Goal: Task Accomplishment & Management: Use online tool/utility

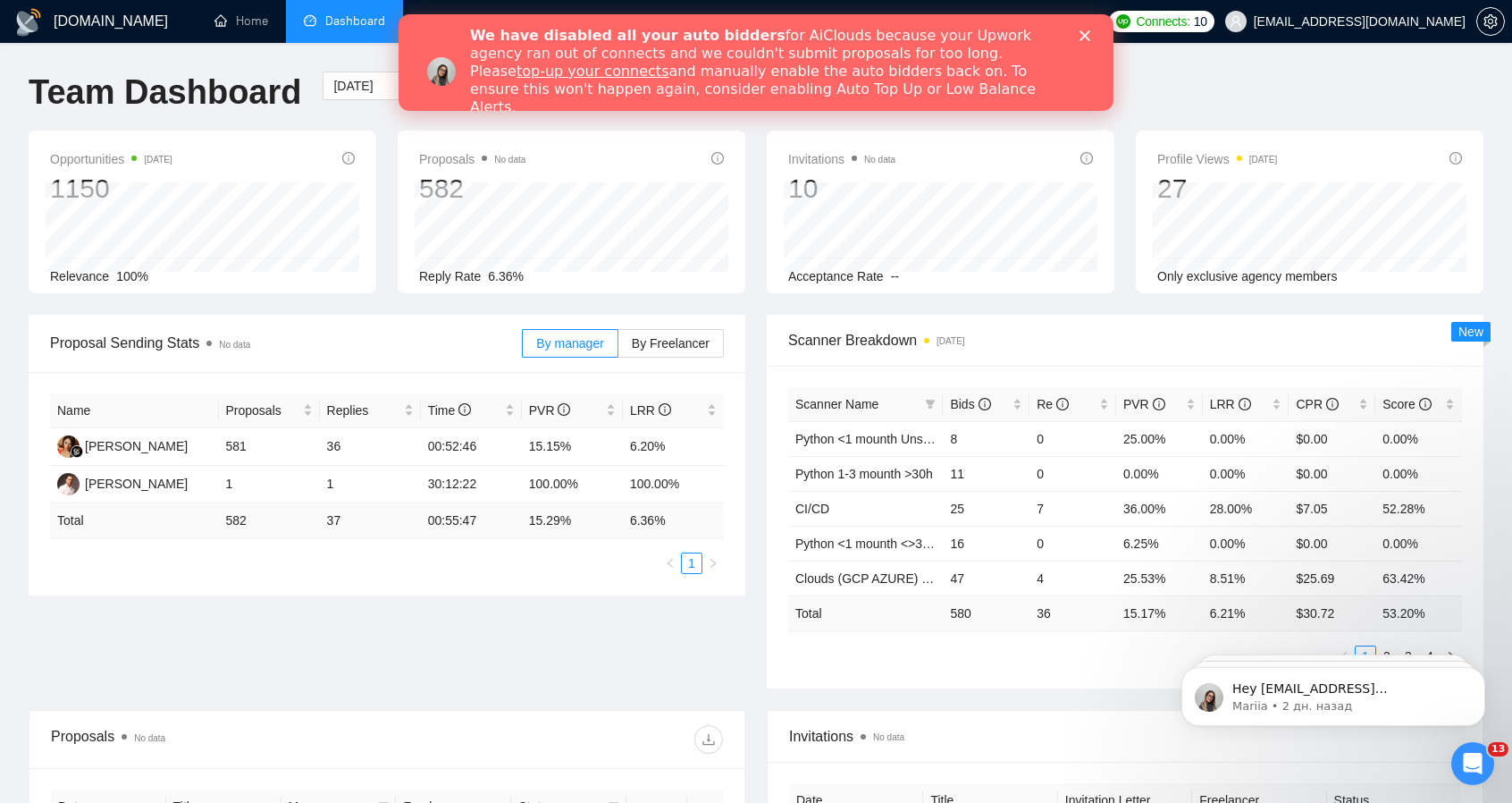
click at [1087, 36] on polygon "Закрыть" at bounding box center [1085, 35] width 11 height 11
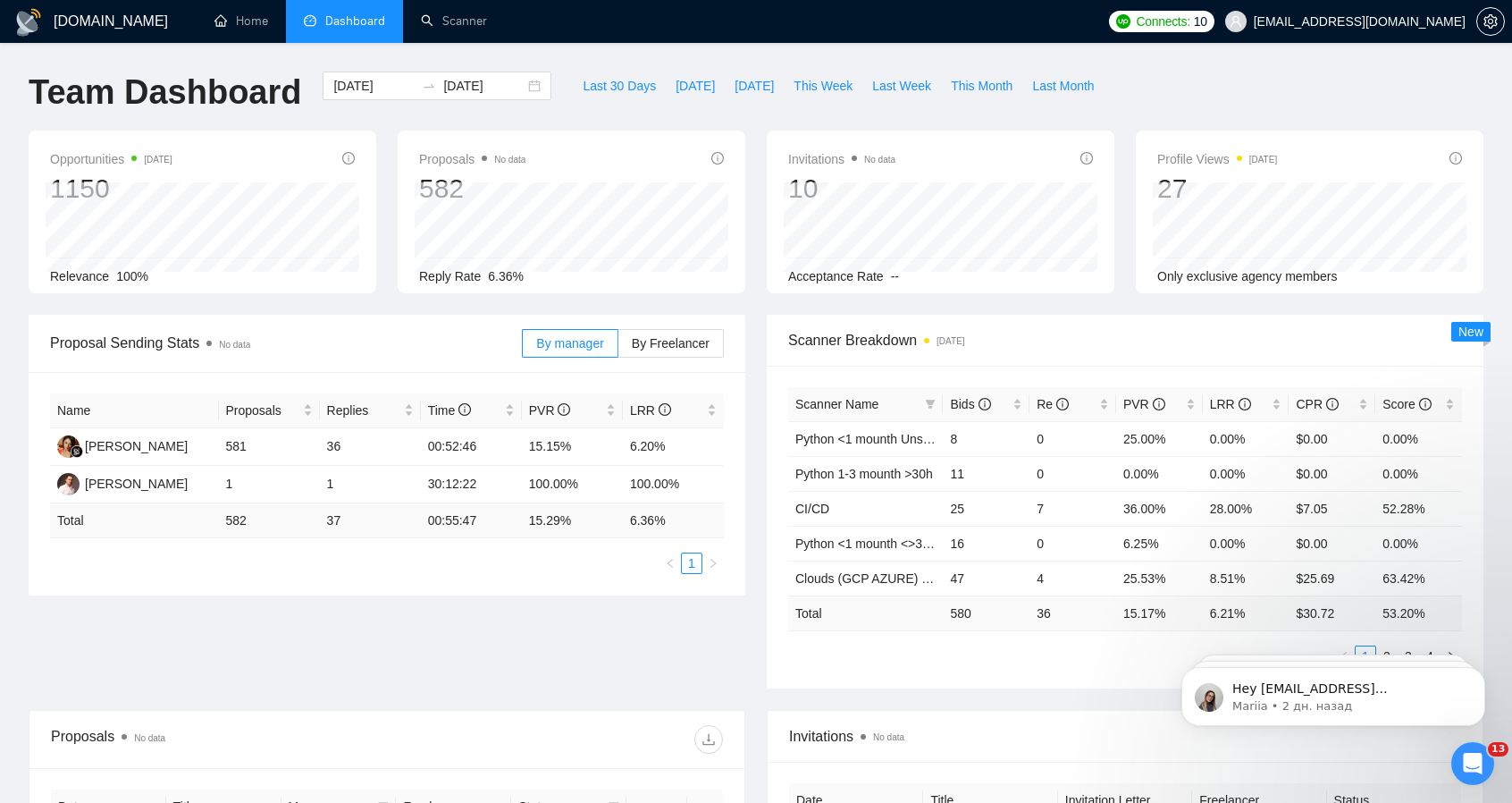
click at [1100, 31] on ul "Home Dashboard Scanner" at bounding box center [643, 22] width 914 height 43
click at [333, 31] on li "Dashboard" at bounding box center [344, 22] width 117 height 43
click at [652, 344] on span "By Freelancer" at bounding box center [670, 343] width 77 height 15
click at [618, 347] on input "By Freelancer" at bounding box center [618, 347] width 0 height 0
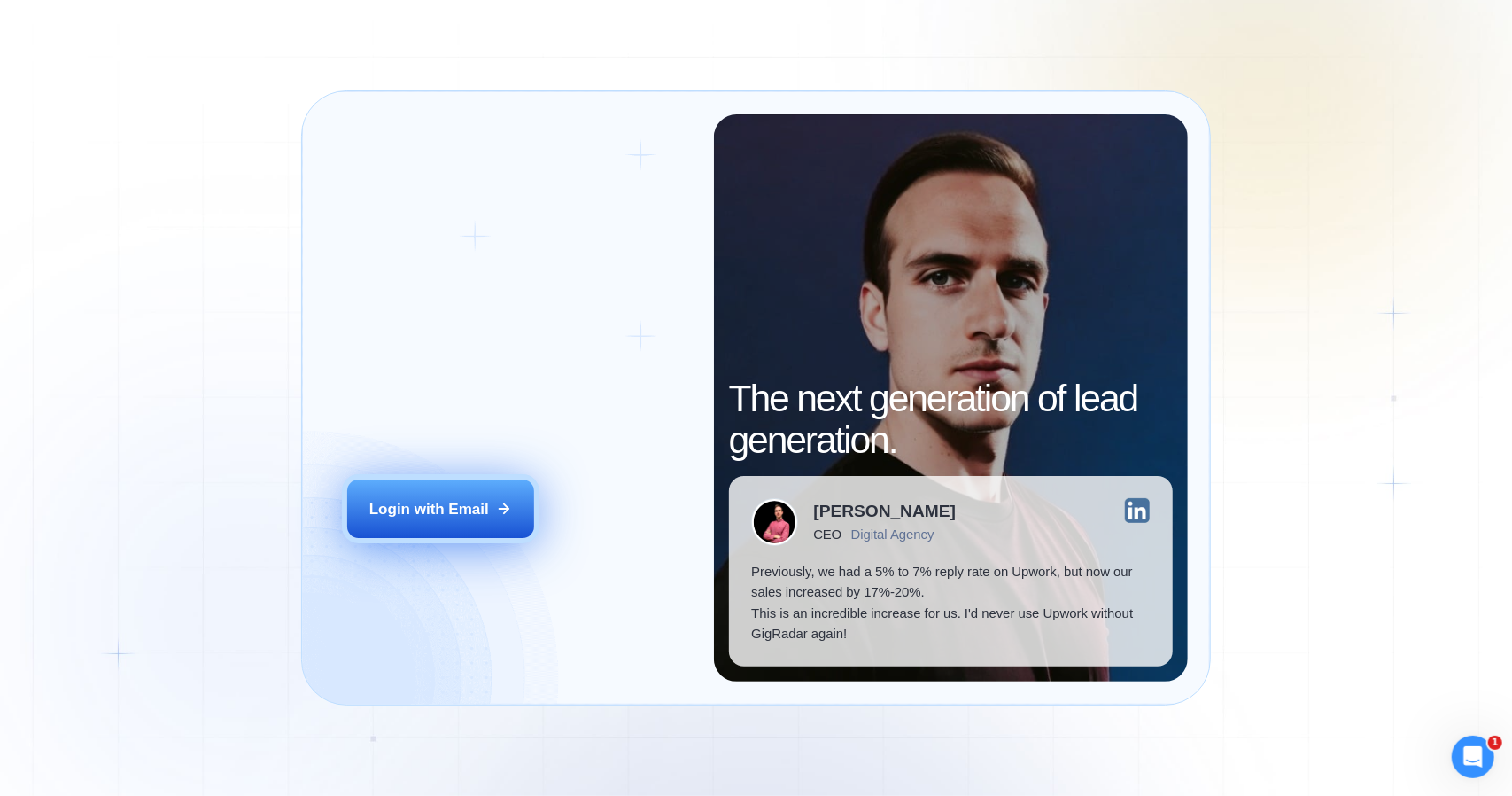
click at [480, 494] on button "Login with Email" at bounding box center [440, 508] width 187 height 58
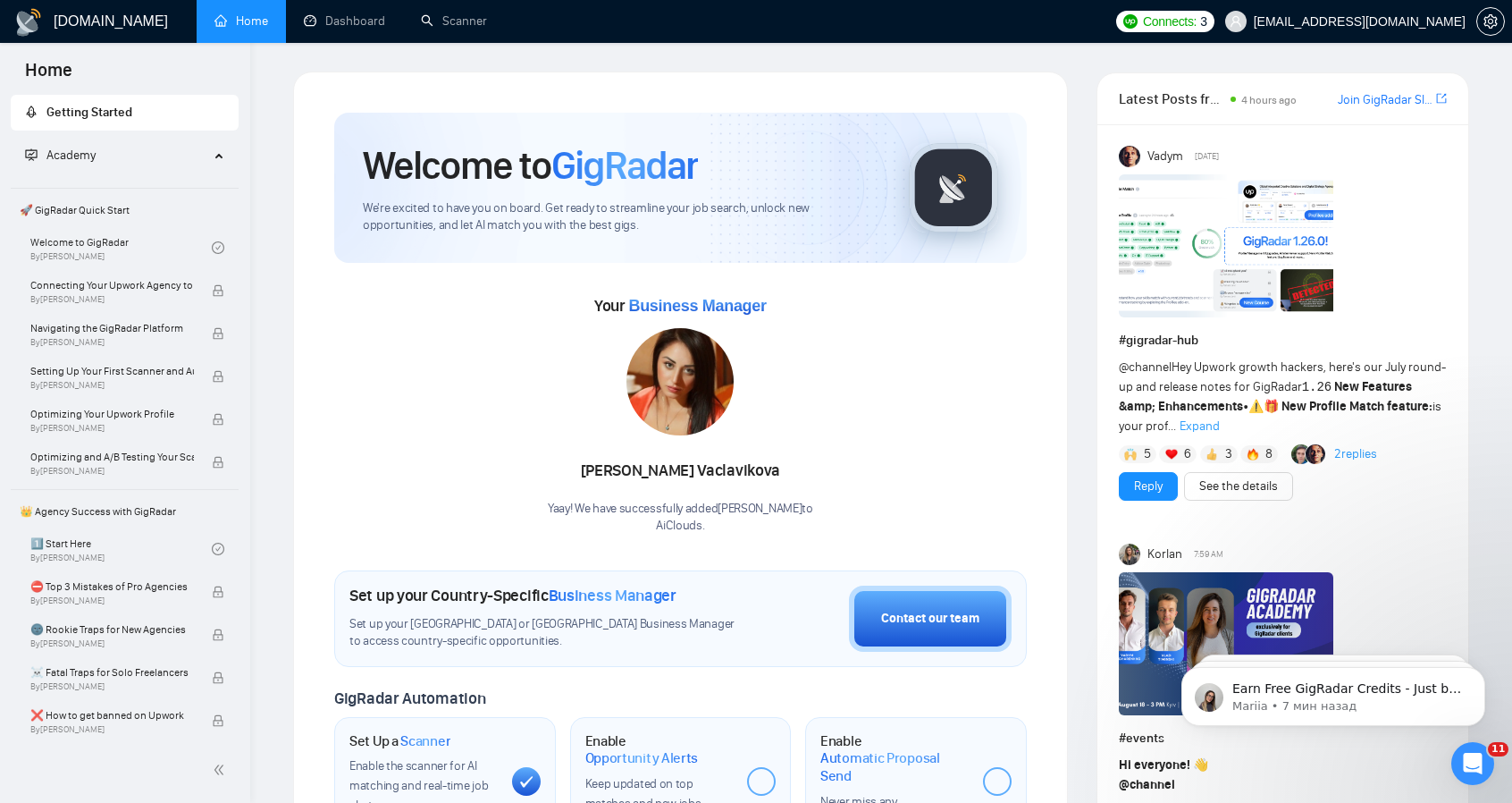
click at [491, 378] on div "Your Business Manager Martina Vaclavikova Yaay! We have successfully added Mart…" at bounding box center [681, 413] width 692 height 244
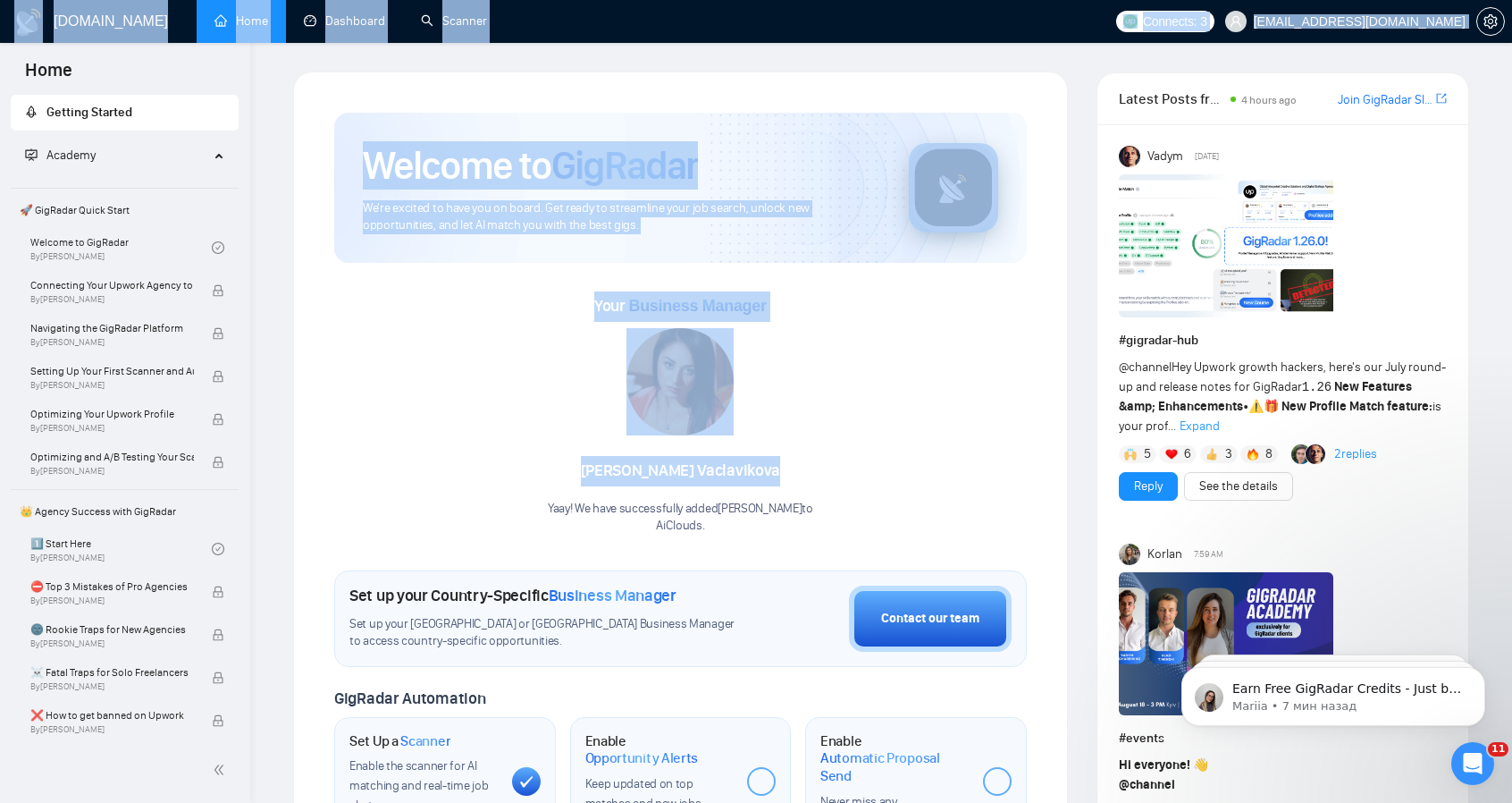
drag, startPoint x: 279, startPoint y: 57, endPoint x: 978, endPoint y: 469, distance: 811.4
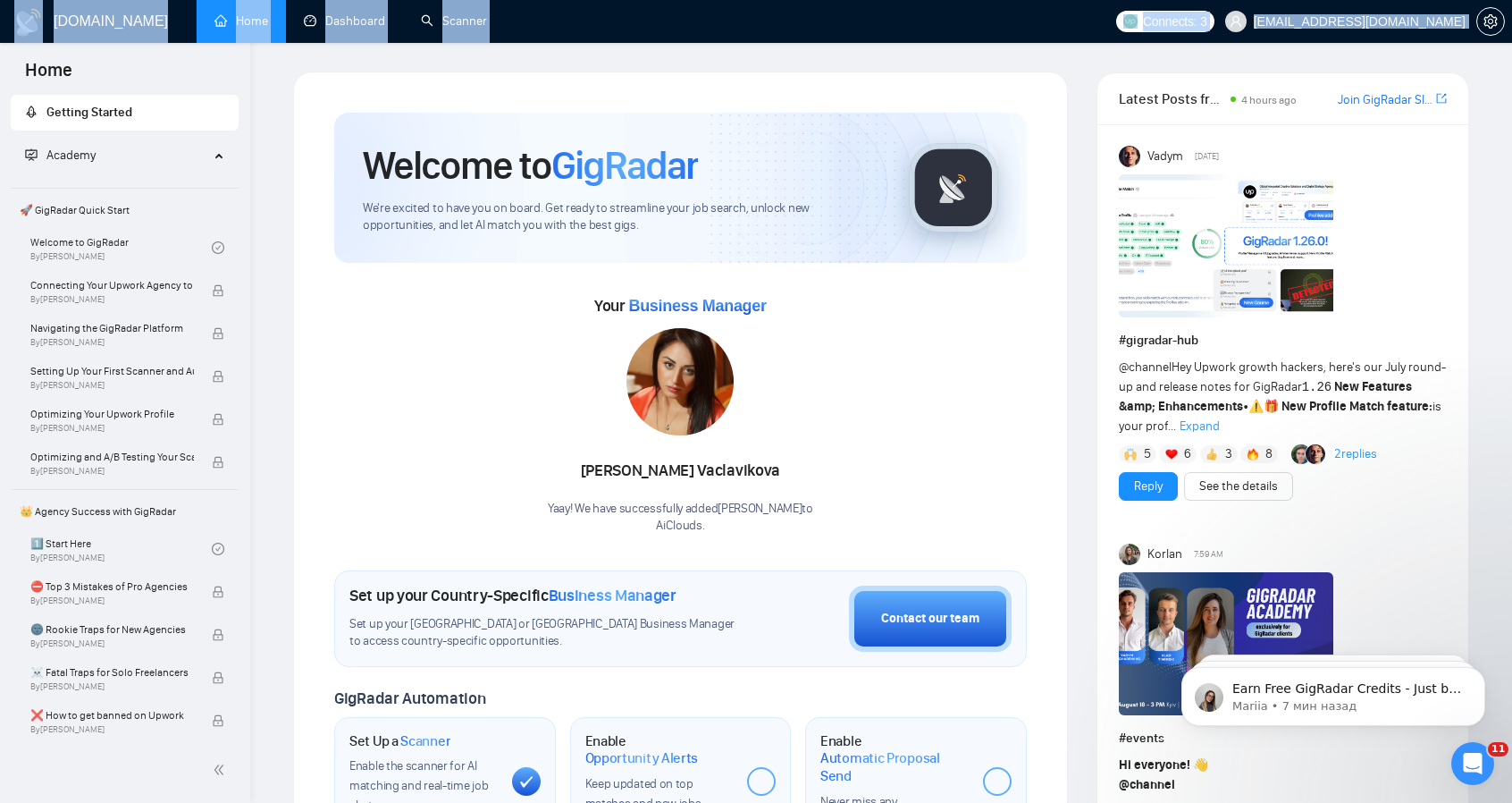
drag, startPoint x: 269, startPoint y: 54, endPoint x: 270, endPoint y: 71, distance: 17.0
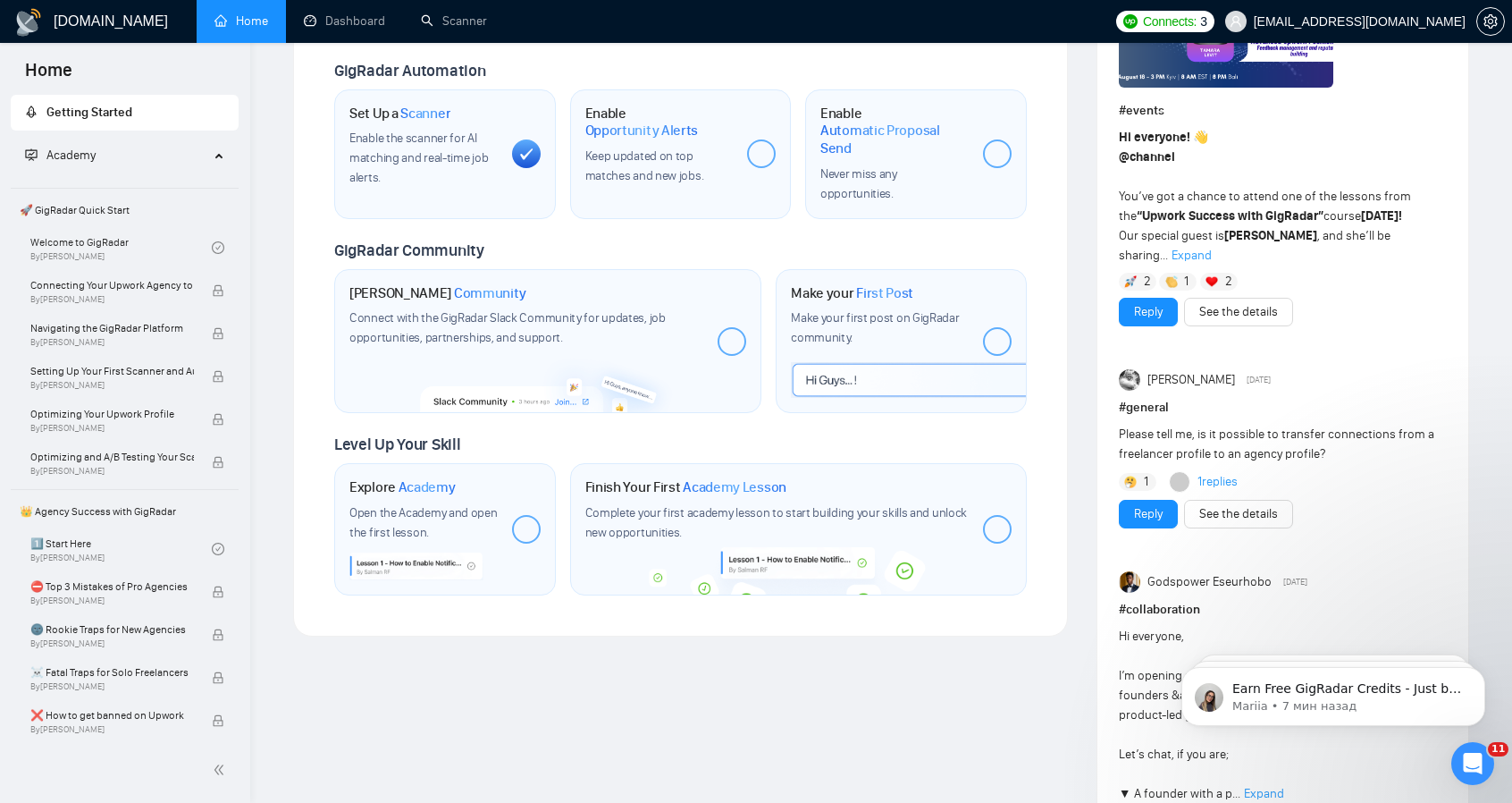
scroll to position [1162, 0]
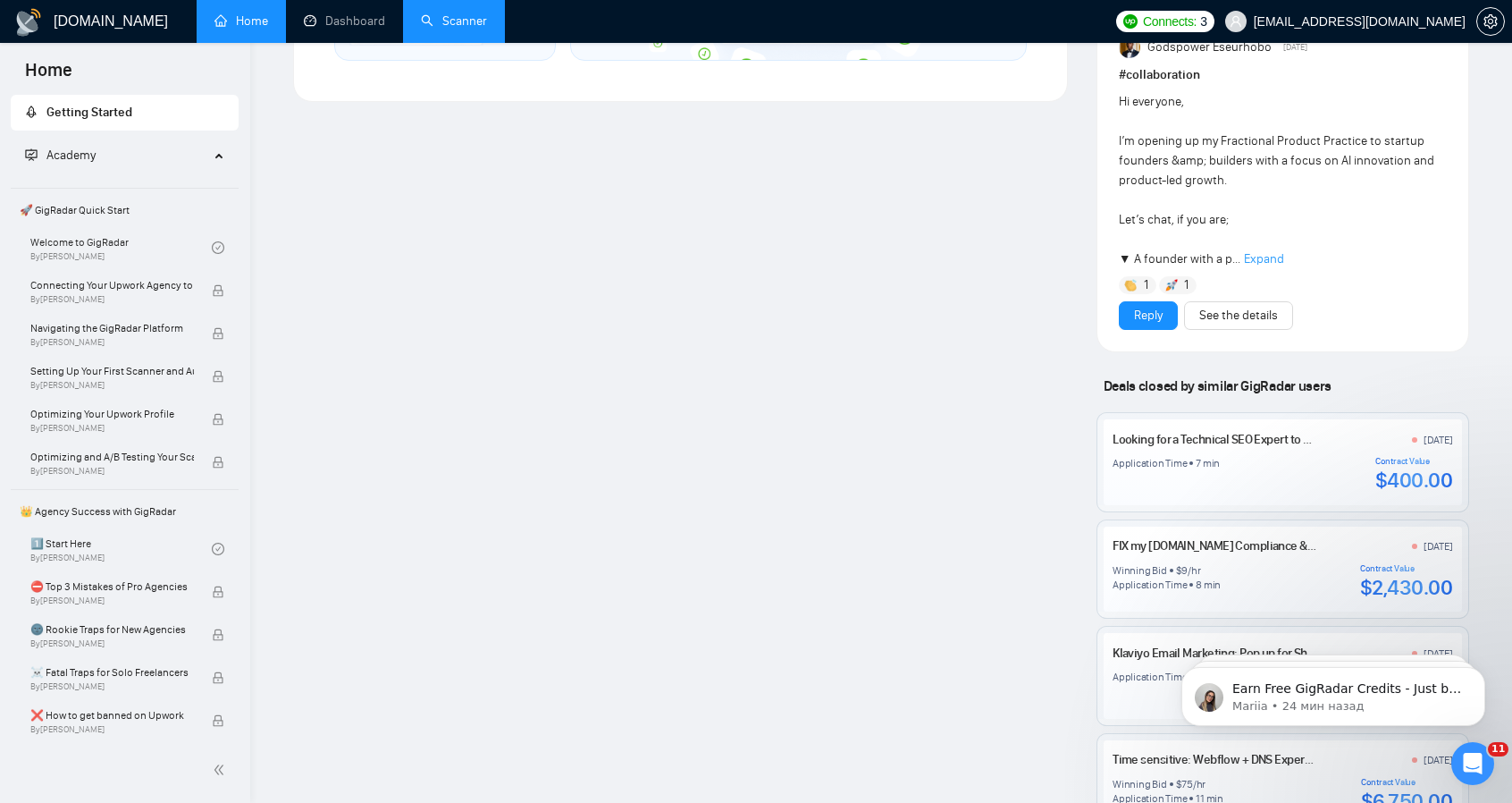
click at [451, 22] on link "Scanner" at bounding box center [454, 22] width 67 height 16
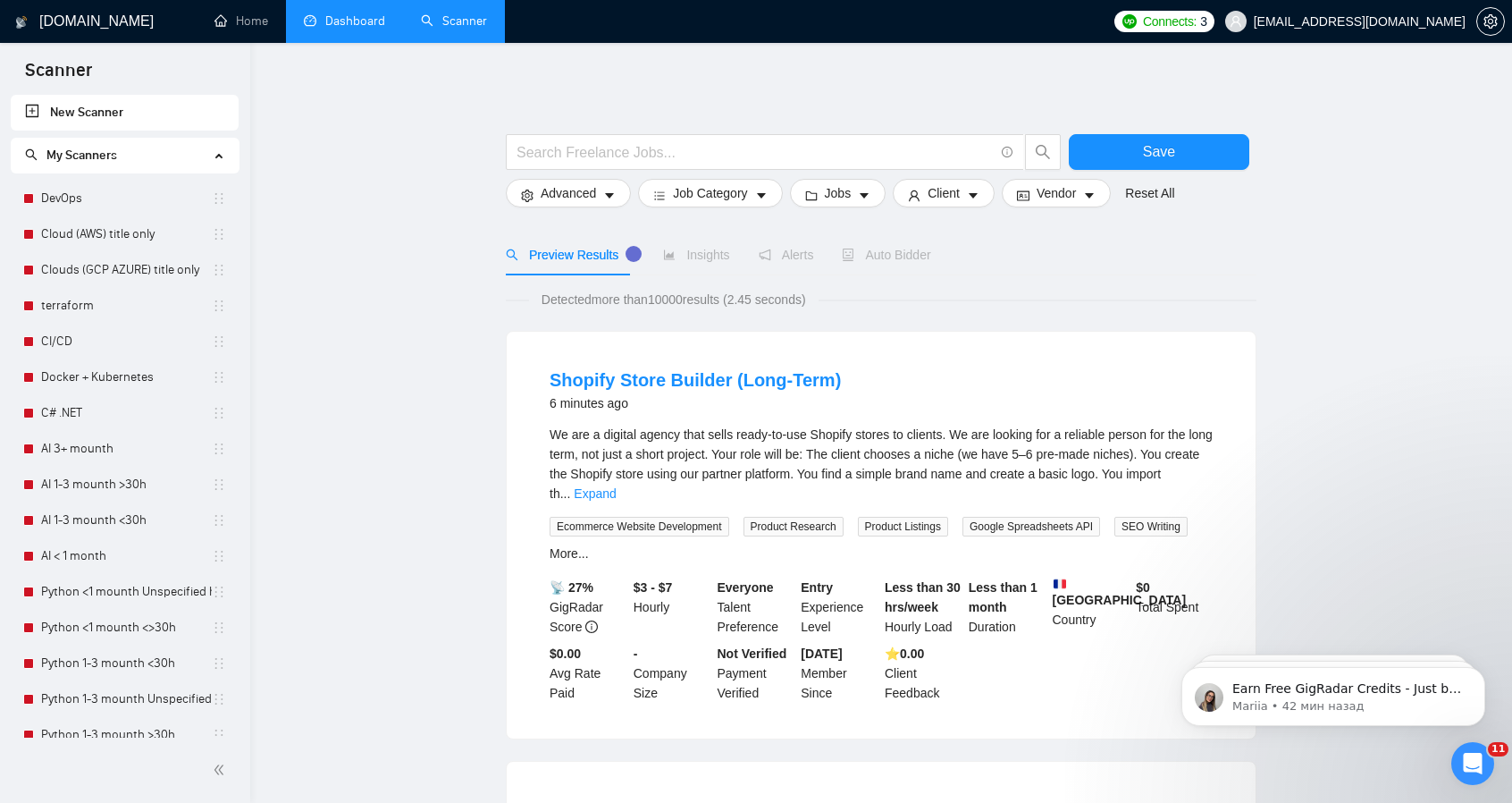
click at [353, 26] on link "Dashboard" at bounding box center [344, 22] width 81 height 16
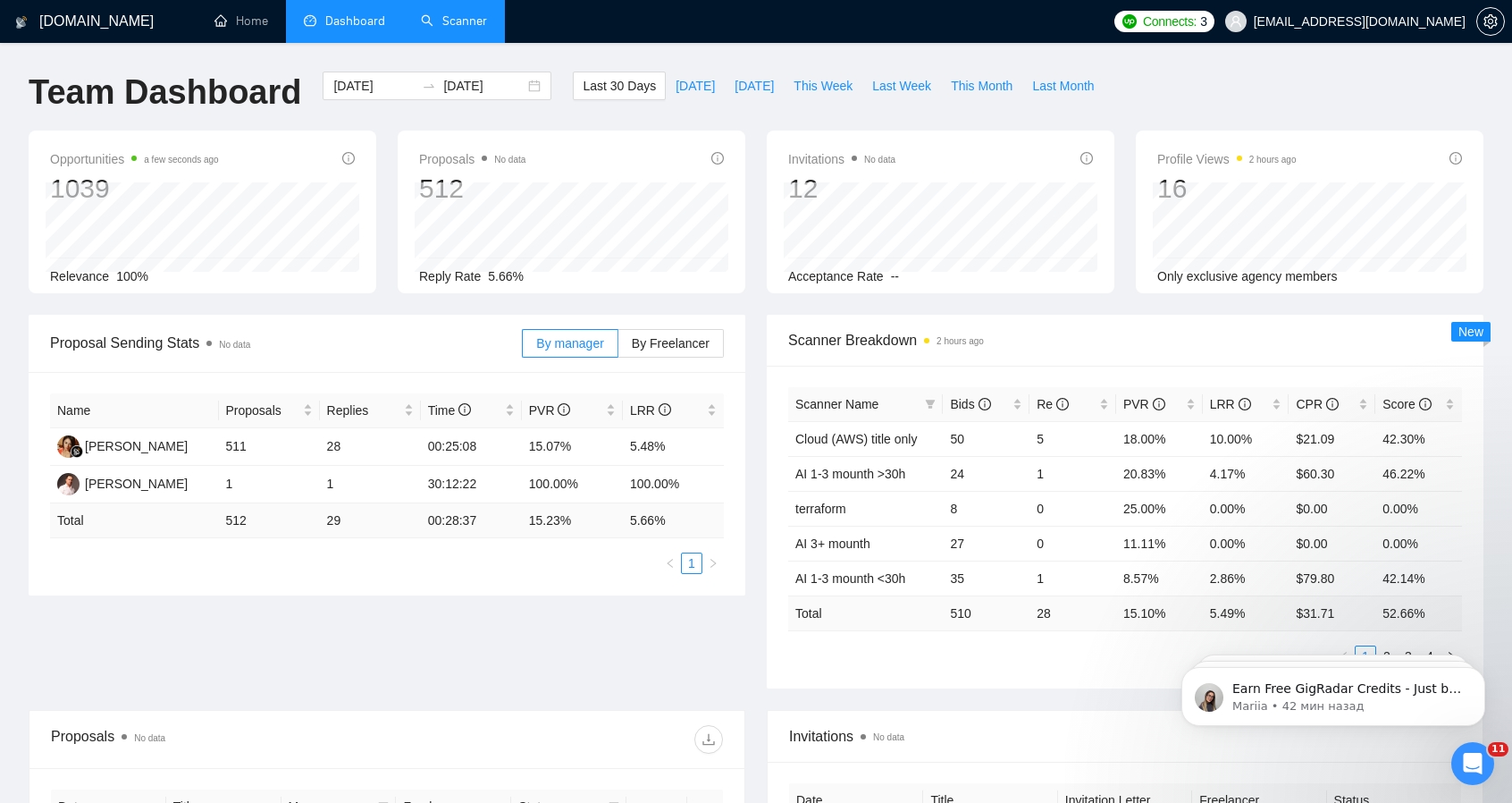
click at [487, 16] on link "Scanner" at bounding box center [454, 22] width 67 height 16
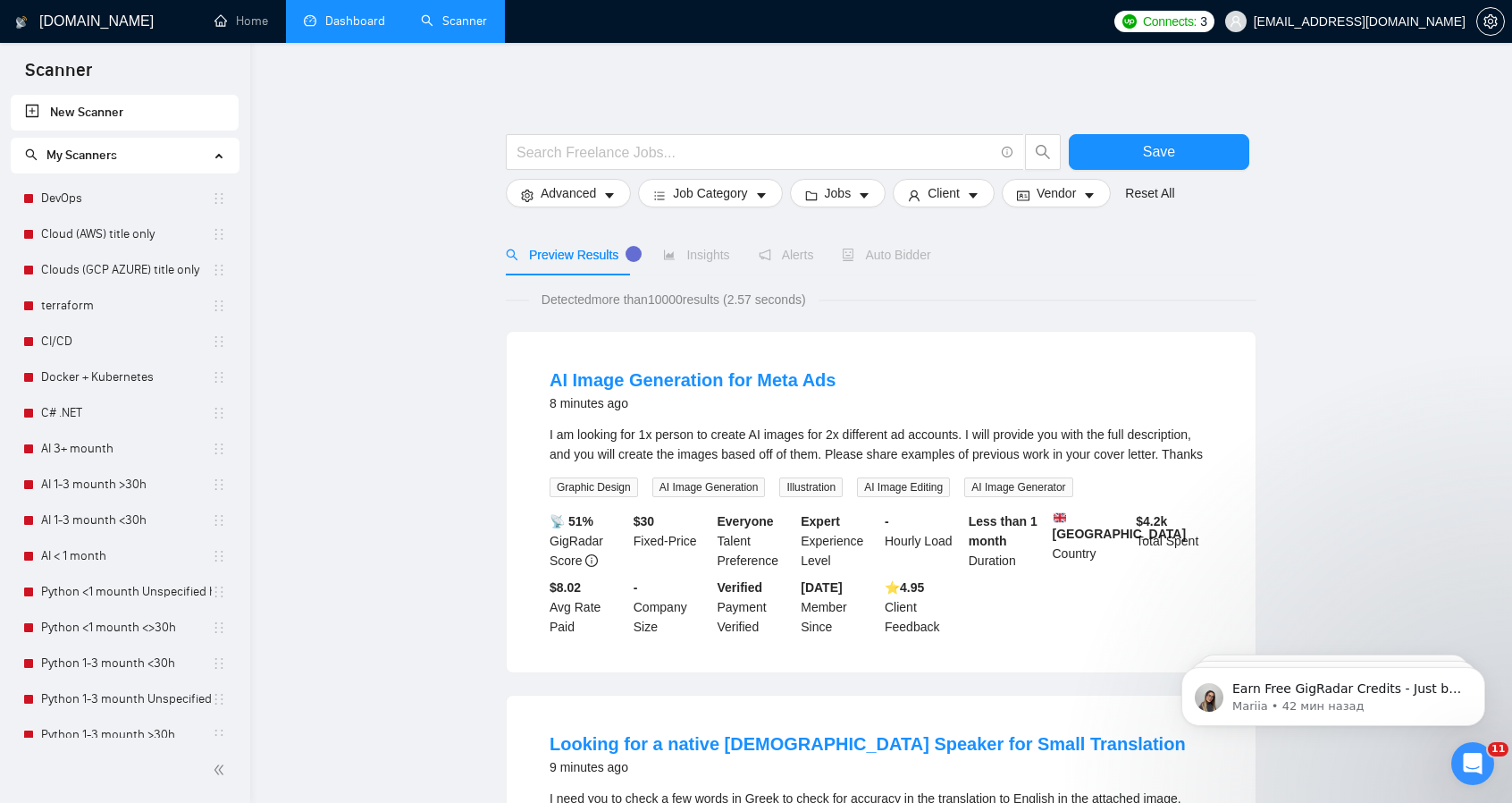
click at [324, 24] on link "Dashboard" at bounding box center [344, 22] width 81 height 16
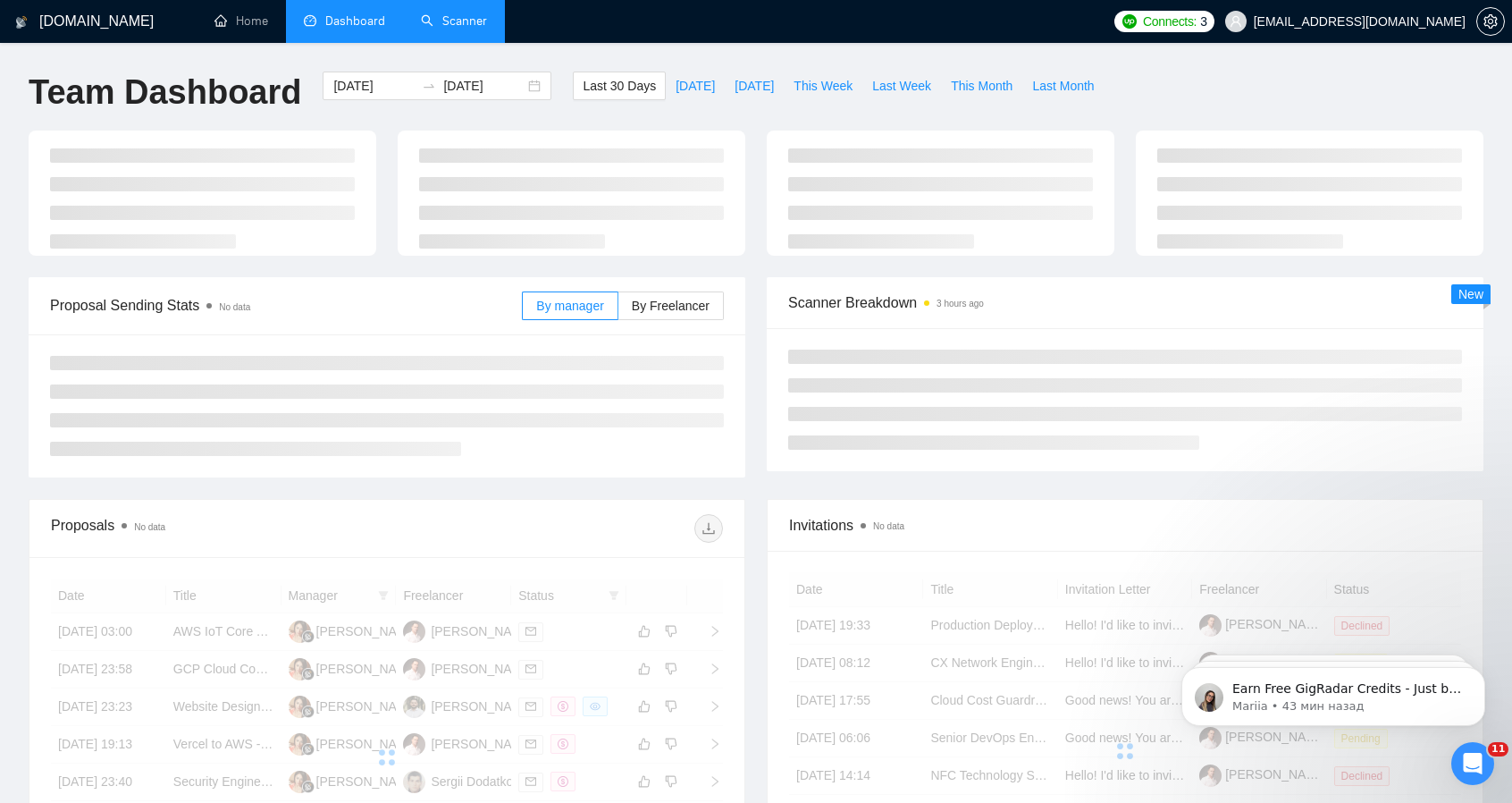
click at [467, 24] on link "Scanner" at bounding box center [454, 22] width 67 height 16
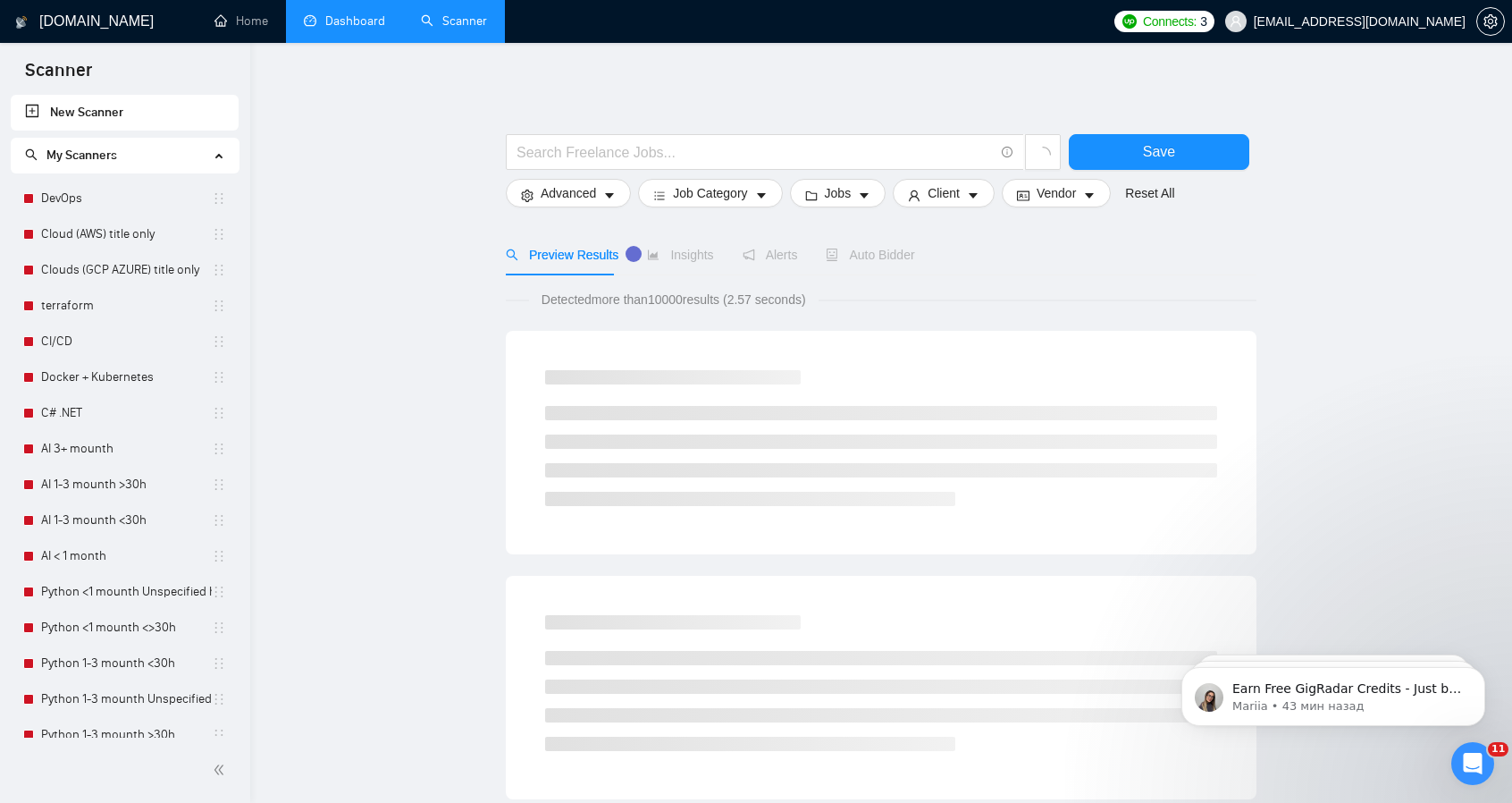
click at [356, 18] on link "Dashboard" at bounding box center [344, 22] width 81 height 16
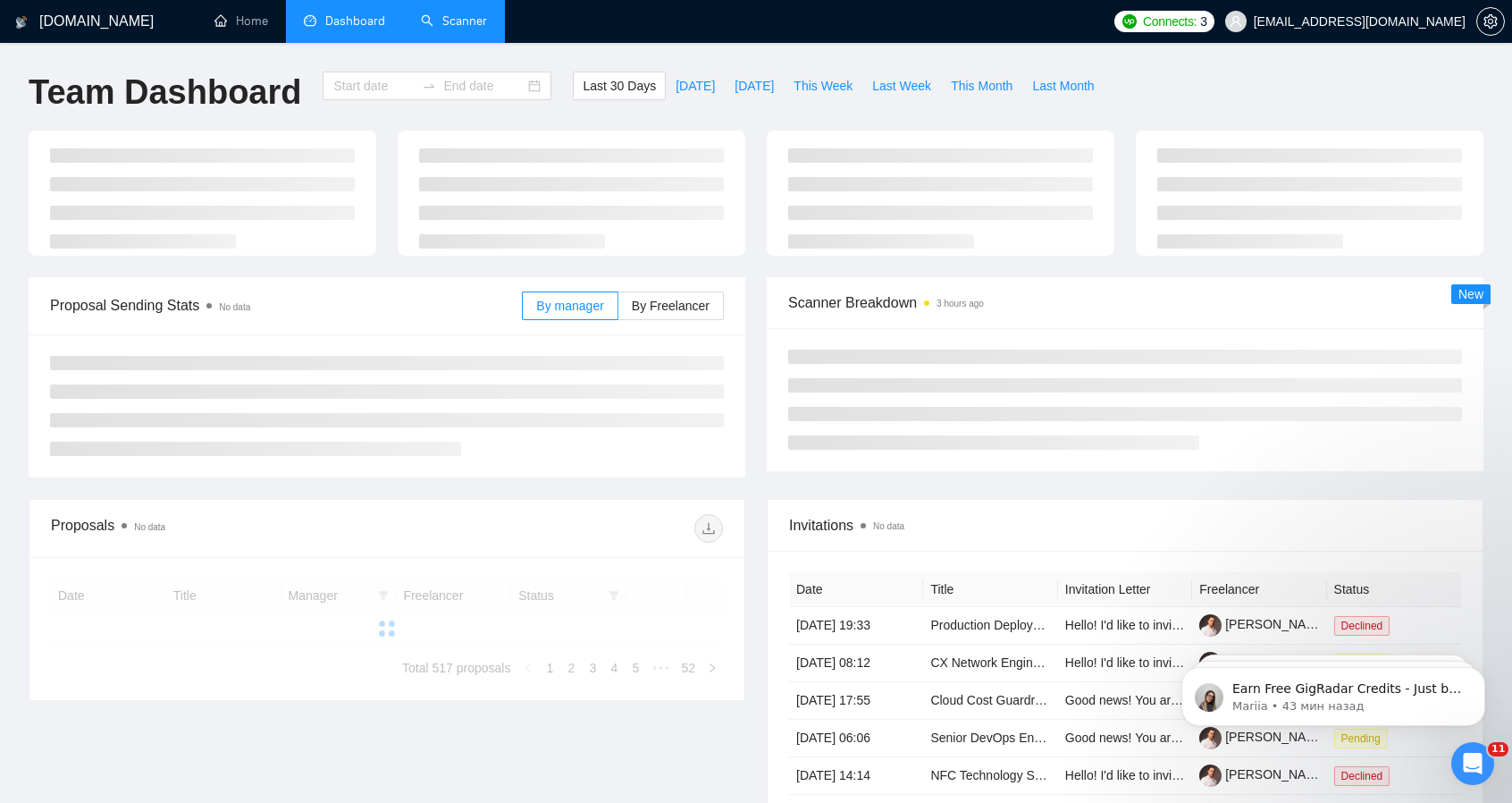
type input "2025-07-19"
type input "2025-08-18"
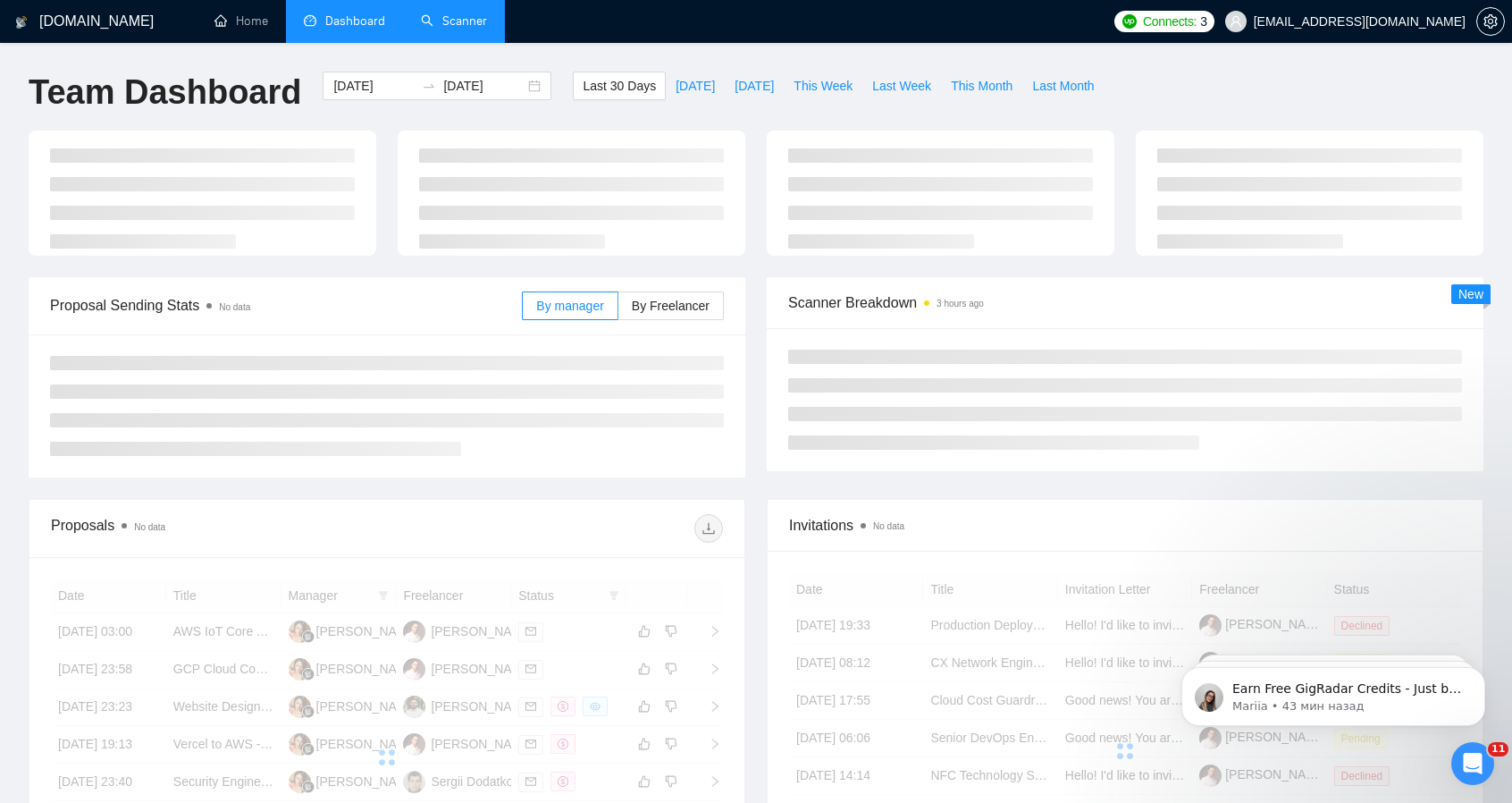
click at [475, 20] on link "Scanner" at bounding box center [454, 22] width 67 height 16
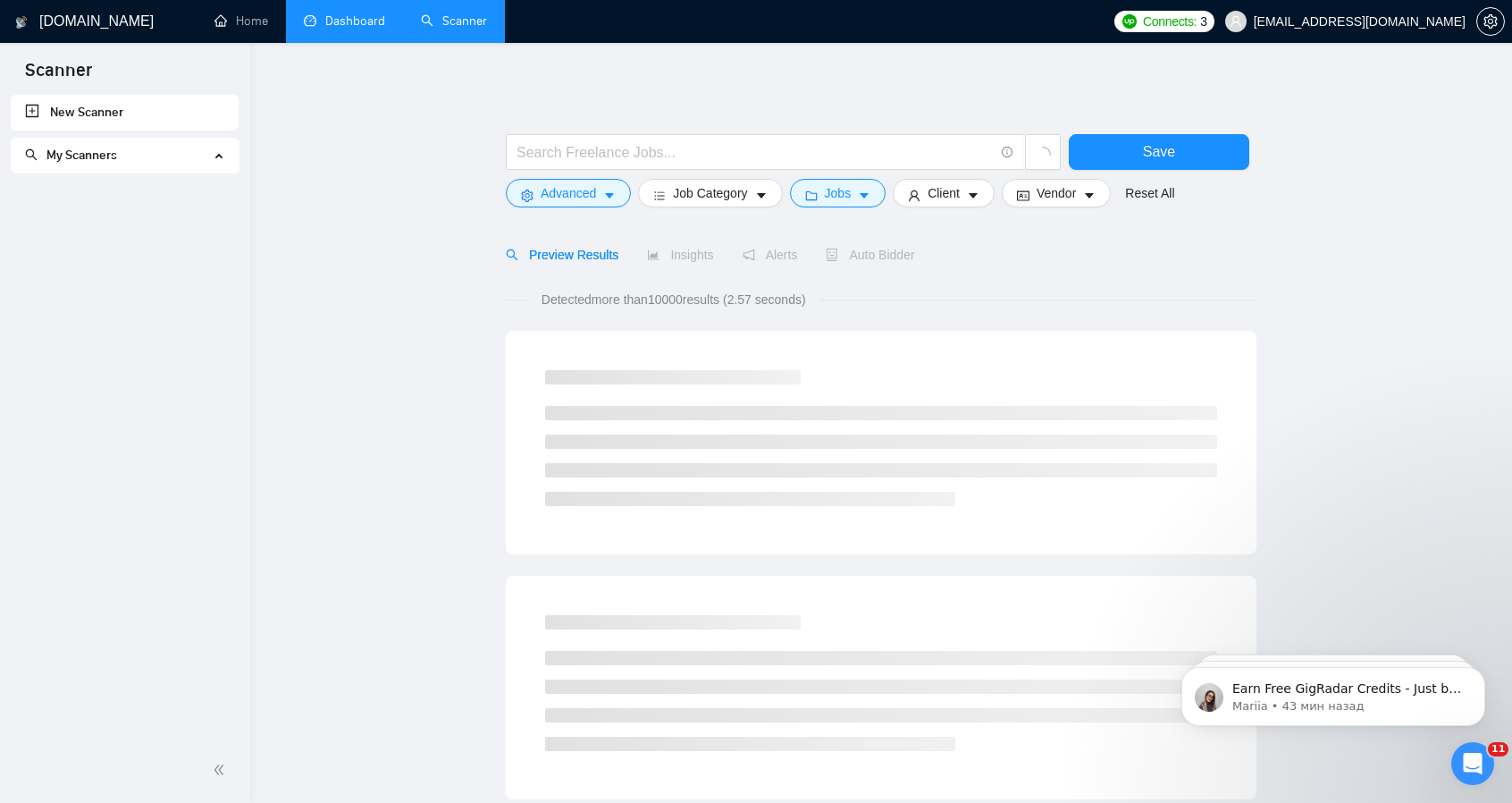
click at [629, 16] on ul "Home Dashboard Scanner" at bounding box center [645, 22] width 919 height 43
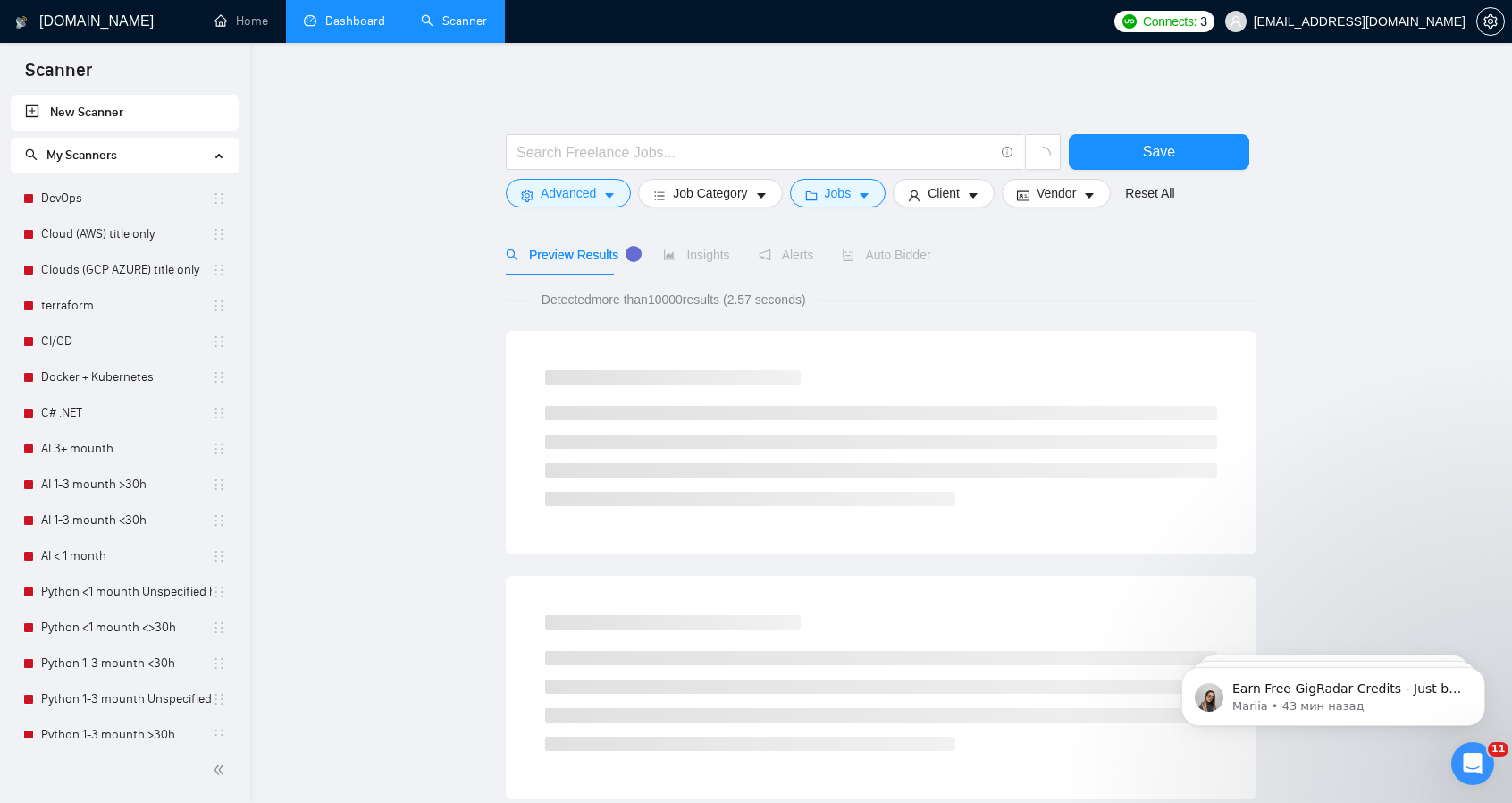
click at [334, 24] on link "Dashboard" at bounding box center [344, 22] width 81 height 16
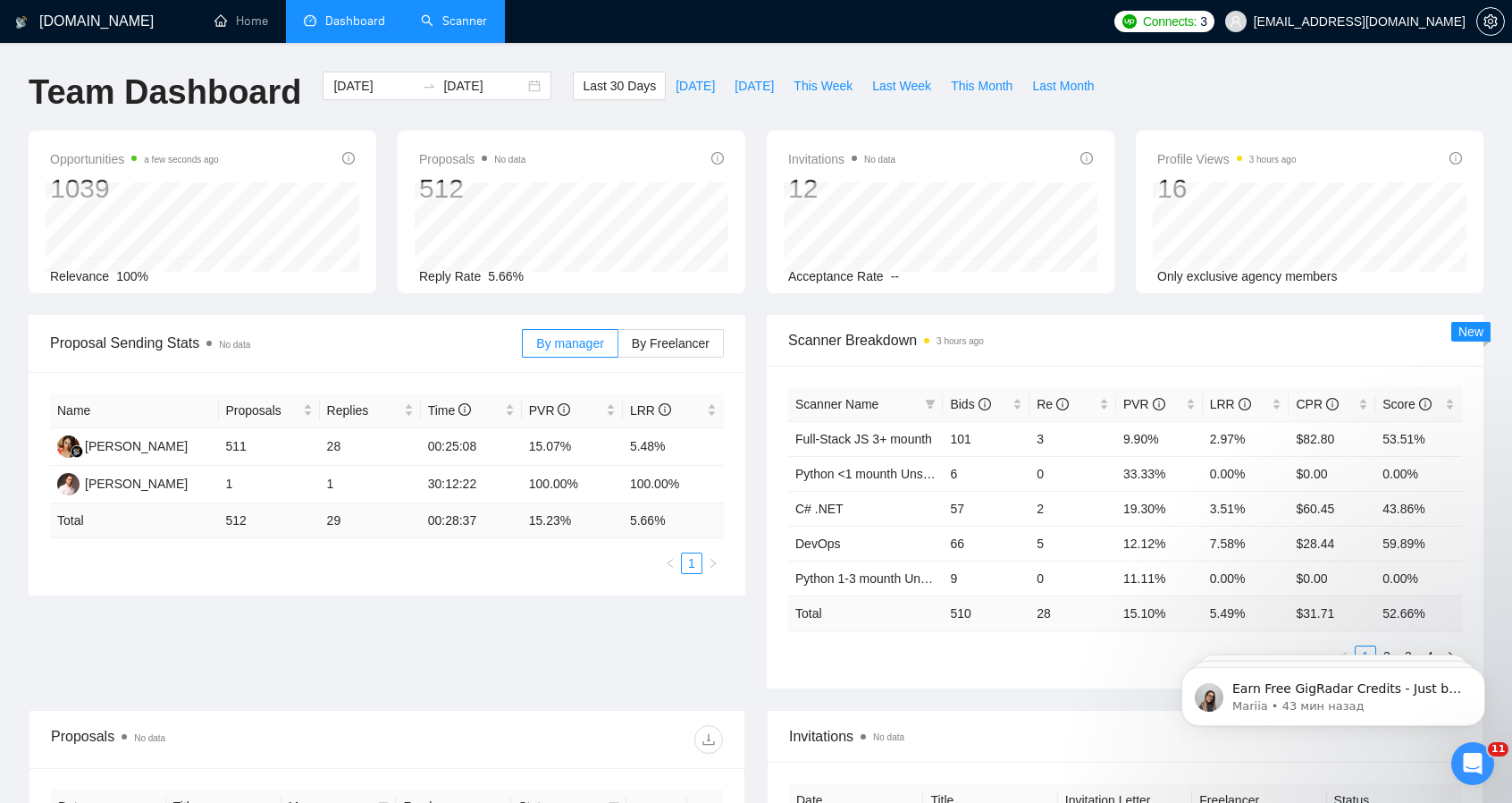
click at [447, 22] on link "Scanner" at bounding box center [454, 22] width 67 height 16
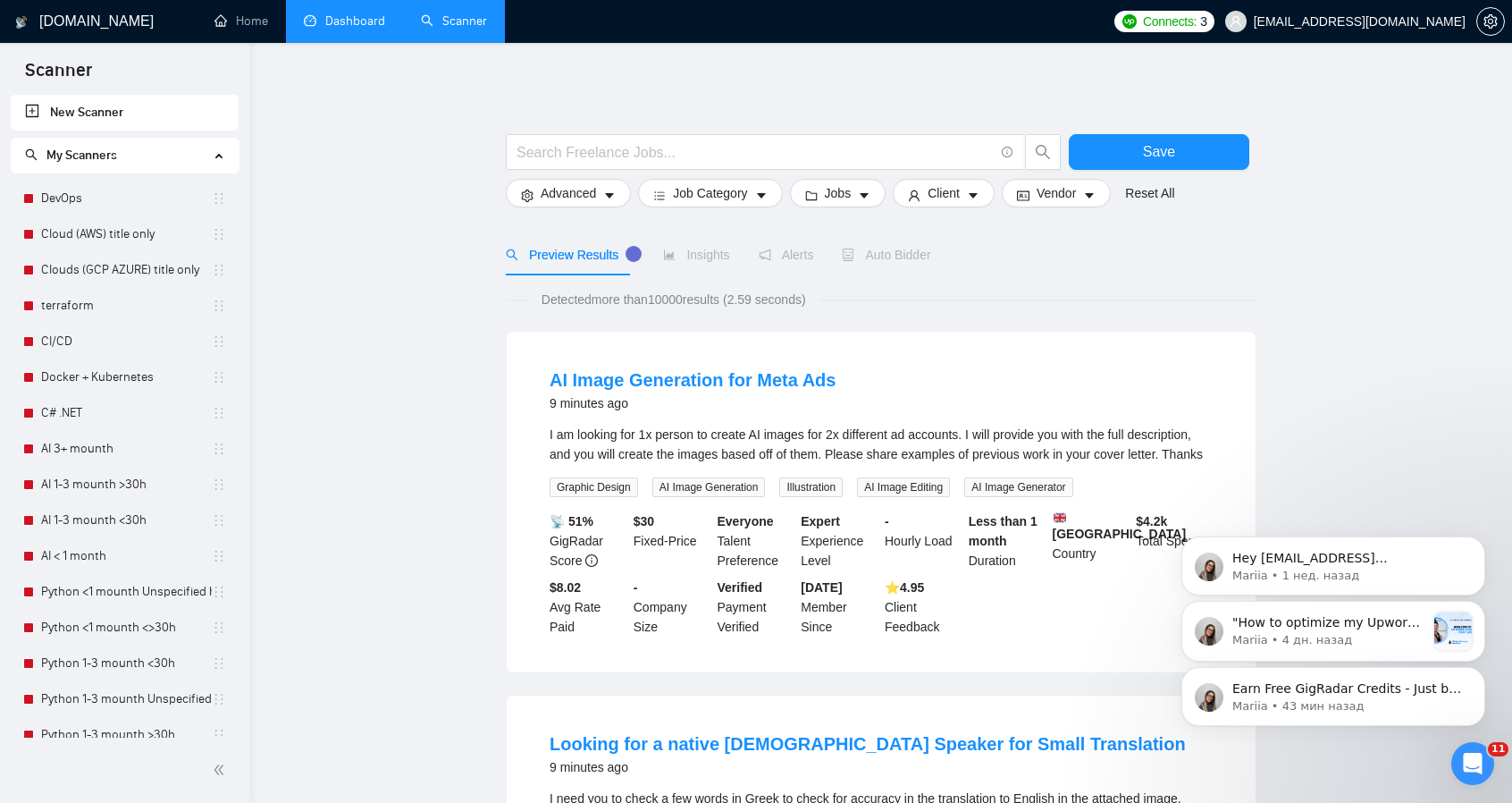
click at [1492, 671] on div "Earn Free GigRadar Credits - Just by Sharing Your Story! 💬 Want more credits fo…" at bounding box center [1333, 614] width 329 height 223
click at [1478, 671] on icon "Dismiss notification" at bounding box center [1481, 672] width 10 height 10
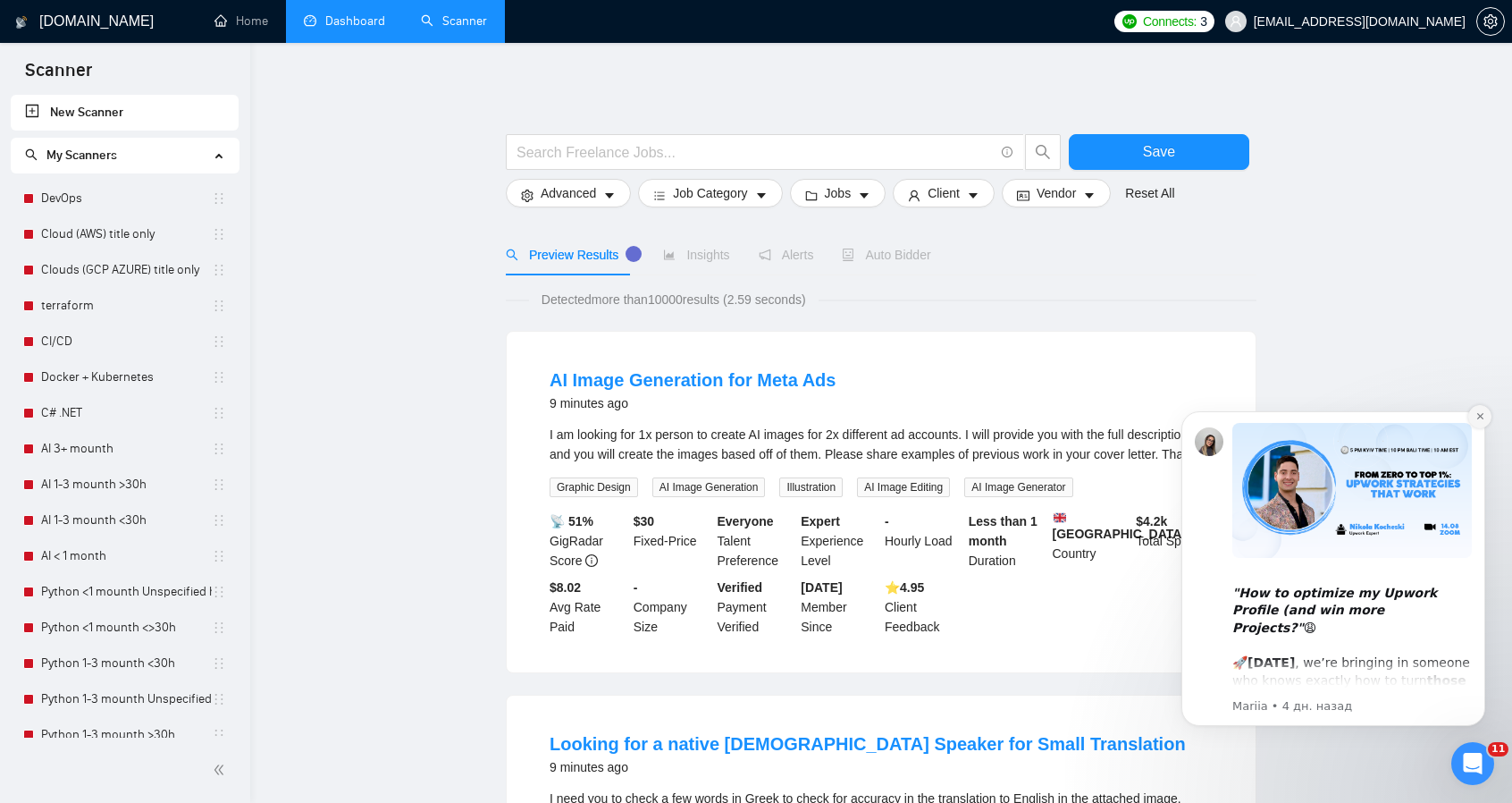
click at [1486, 420] on icon "Dismiss notification" at bounding box center [1481, 416] width 10 height 10
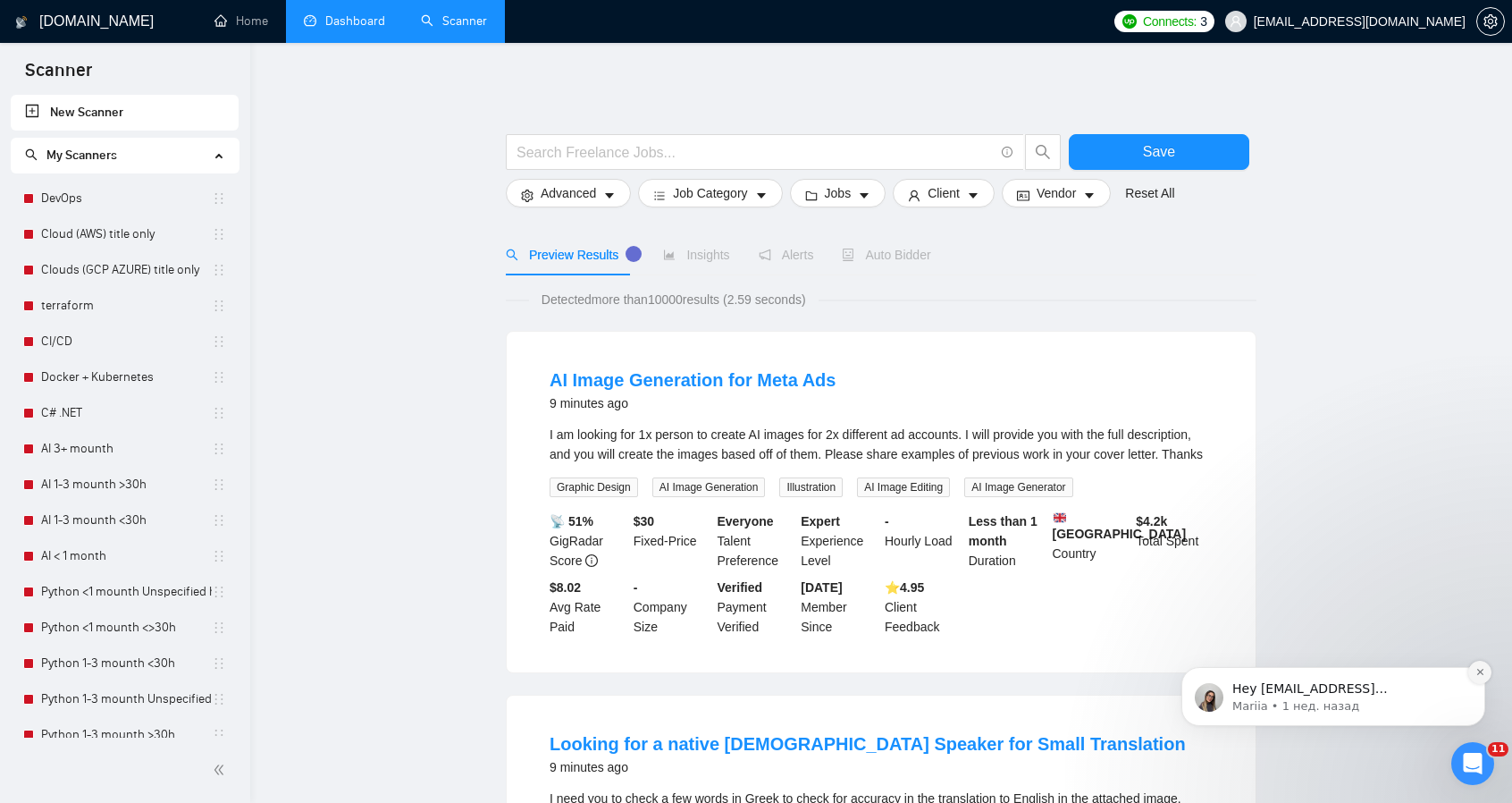
click at [1478, 679] on button "Dismiss notification" at bounding box center [1480, 672] width 23 height 23
